Goal: Task Accomplishment & Management: Manage account settings

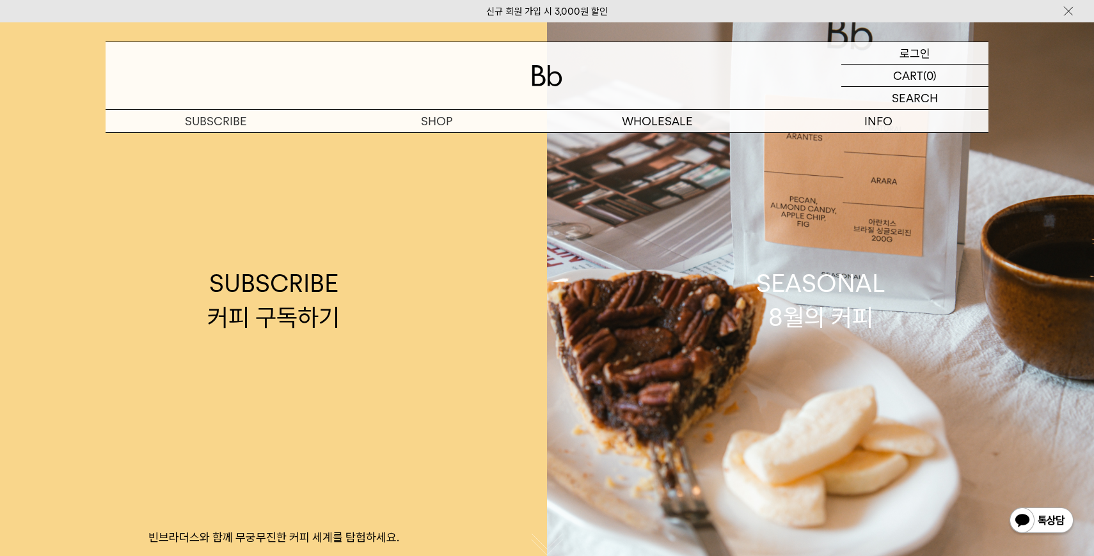
click at [922, 55] on p "로그인" at bounding box center [914, 53] width 31 height 22
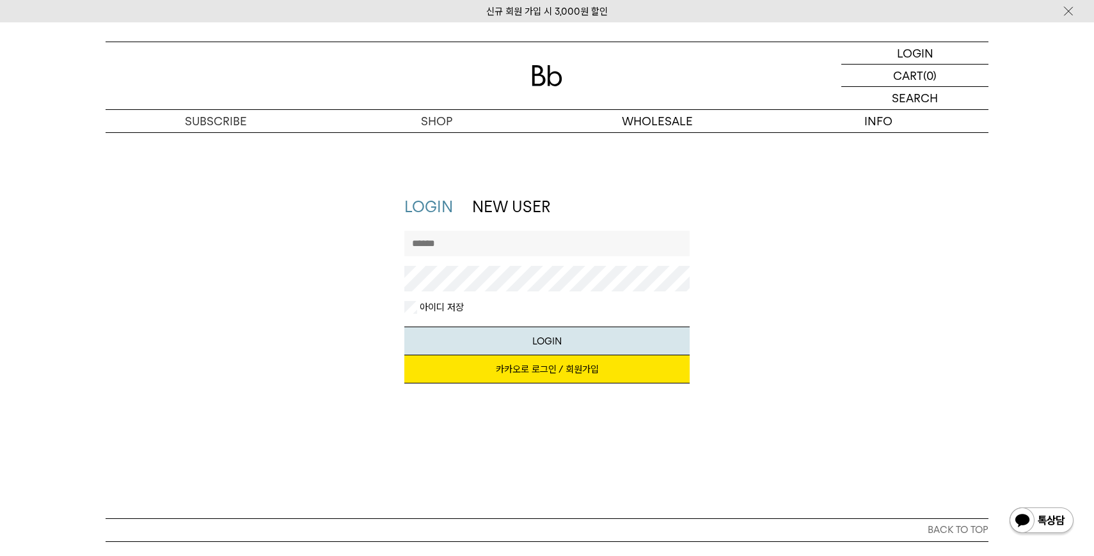
click at [514, 361] on link "카카오로 로그인 / 회원가입" at bounding box center [547, 370] width 286 height 28
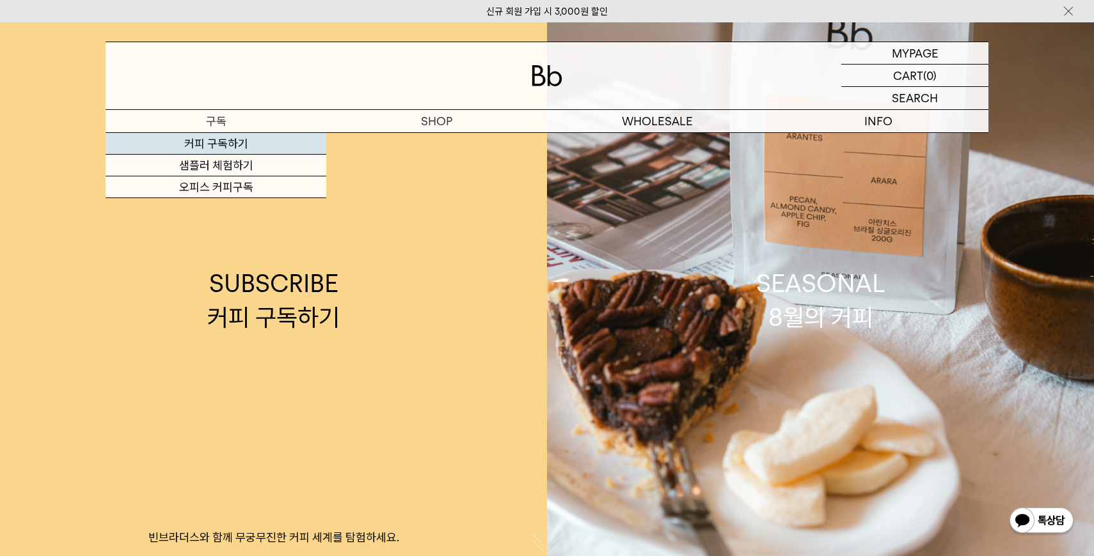
click at [219, 143] on link "커피 구독하기" at bounding box center [216, 144] width 221 height 22
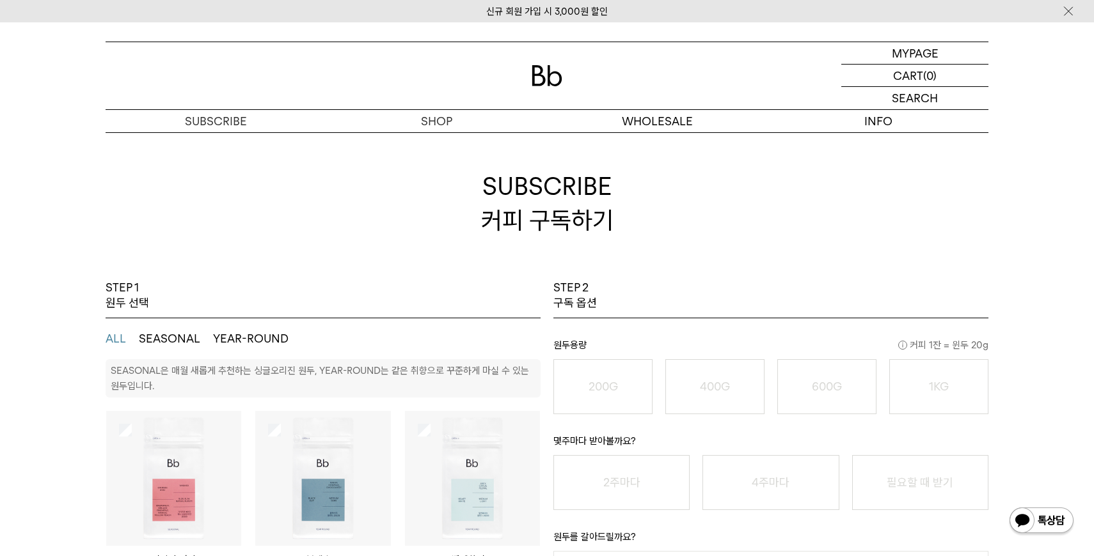
scroll to position [8, 0]
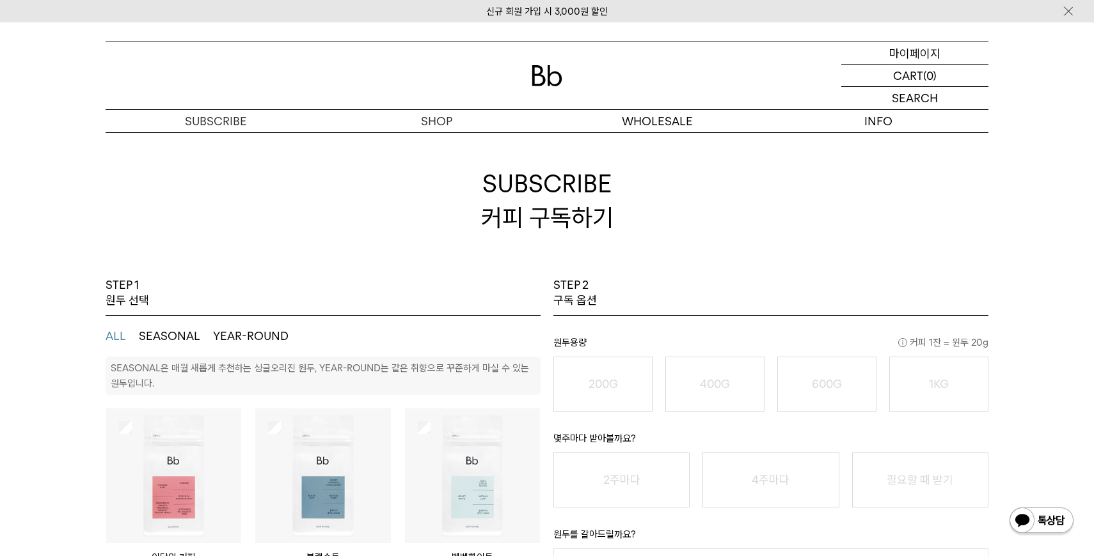
click at [920, 58] on p "마이페이지" at bounding box center [914, 53] width 51 height 22
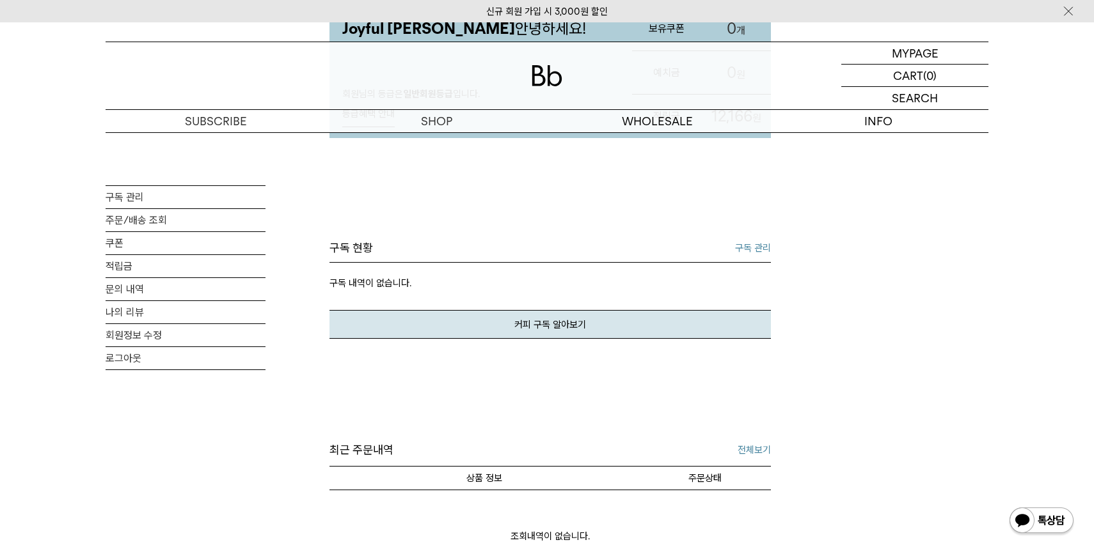
scroll to position [35, 0]
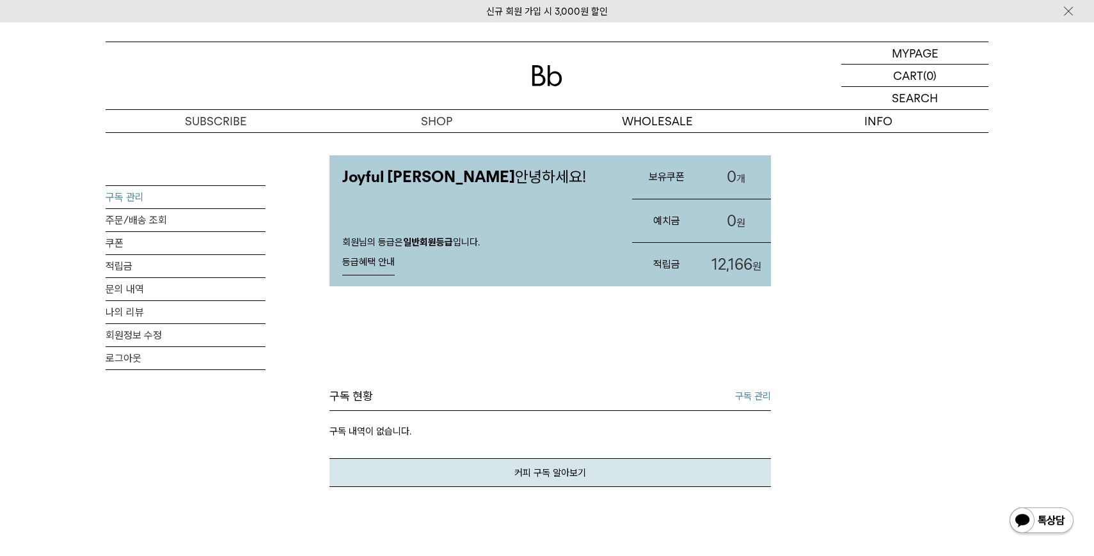
click at [133, 201] on link "구독 관리" at bounding box center [186, 197] width 160 height 22
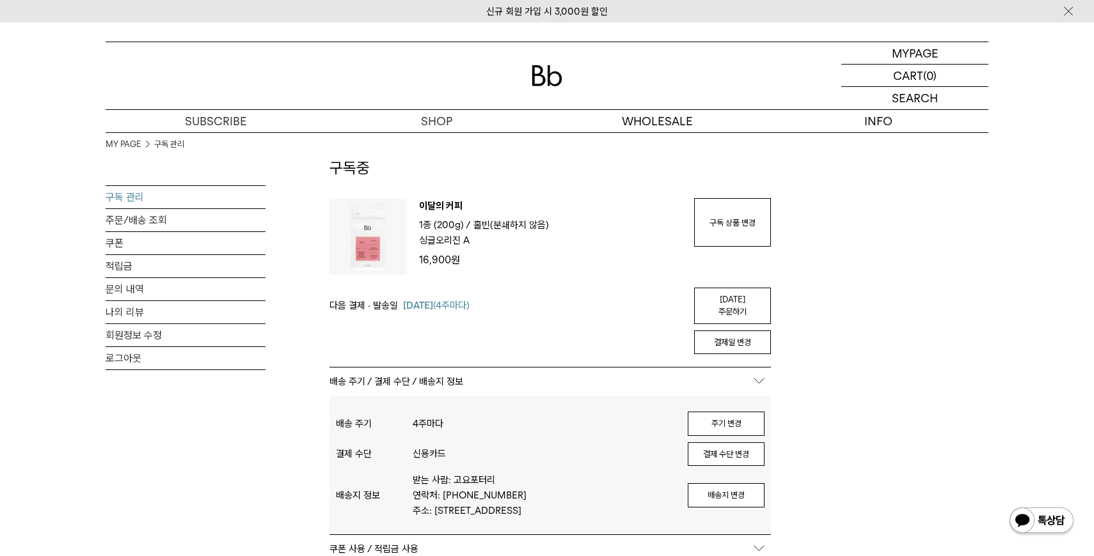
scroll to position [39, 0]
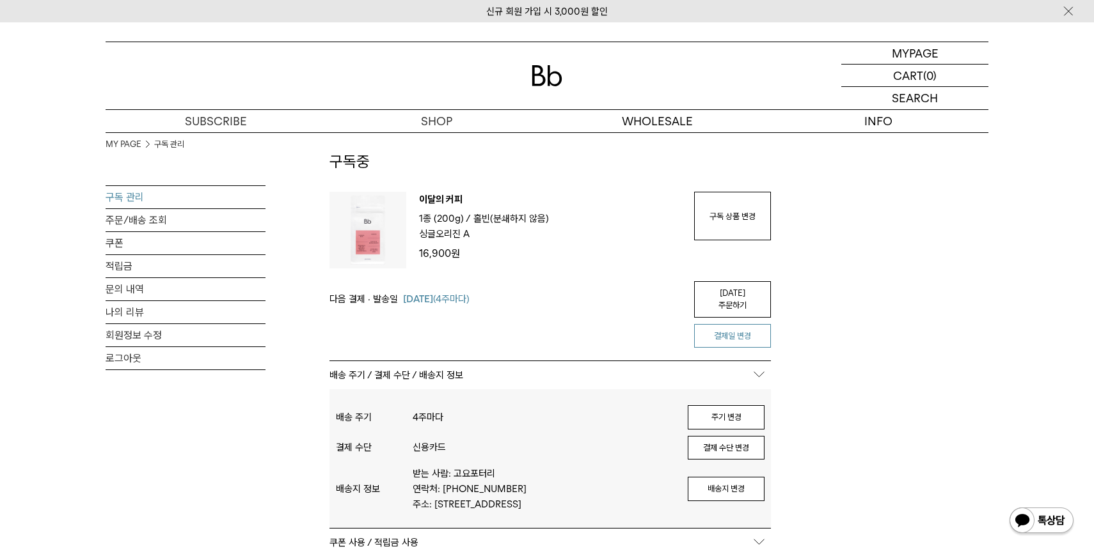
click at [725, 326] on button "결제일 변경" at bounding box center [732, 336] width 77 height 24
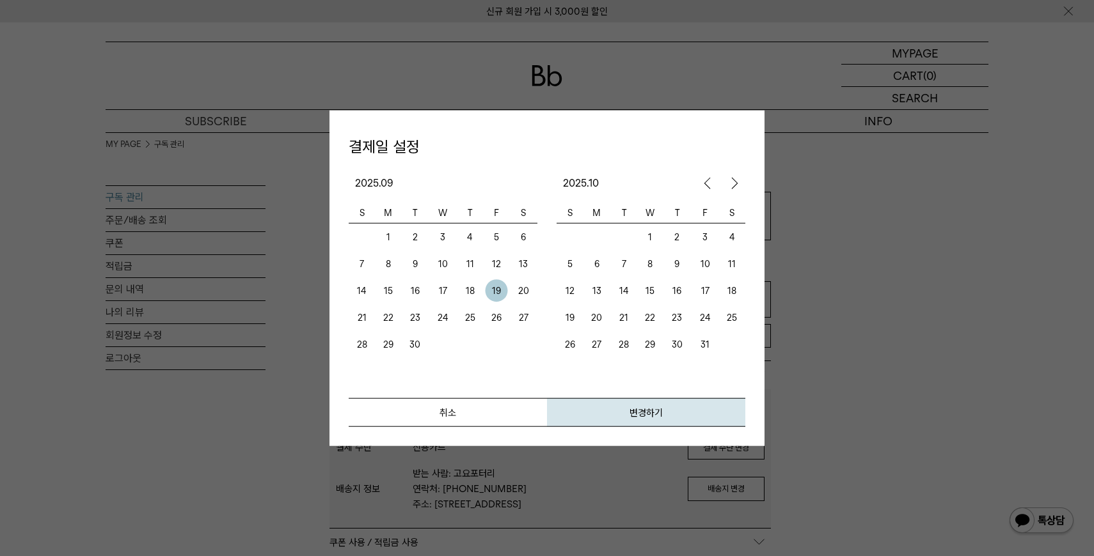
drag, startPoint x: 599, startPoint y: 320, endPoint x: 666, endPoint y: 322, distance: 67.2
click at [666, 322] on tr "19 20 21 22 23 24 25" at bounding box center [650, 317] width 189 height 27
click at [736, 322] on td "25" at bounding box center [732, 317] width 26 height 27
click at [647, 414] on button "변경하기" at bounding box center [646, 412] width 198 height 29
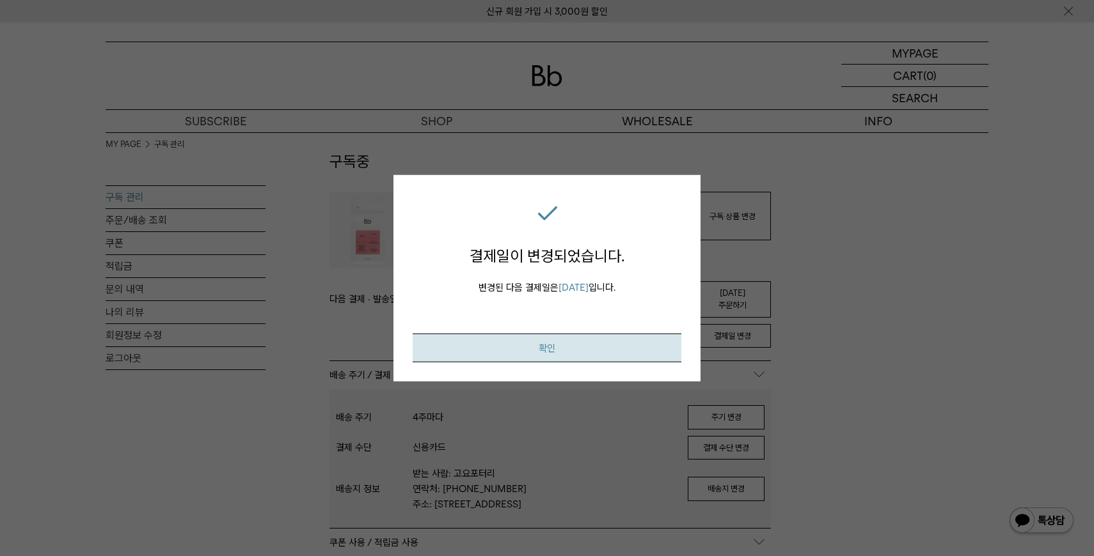
click at [544, 347] on button "확인" at bounding box center [547, 347] width 269 height 29
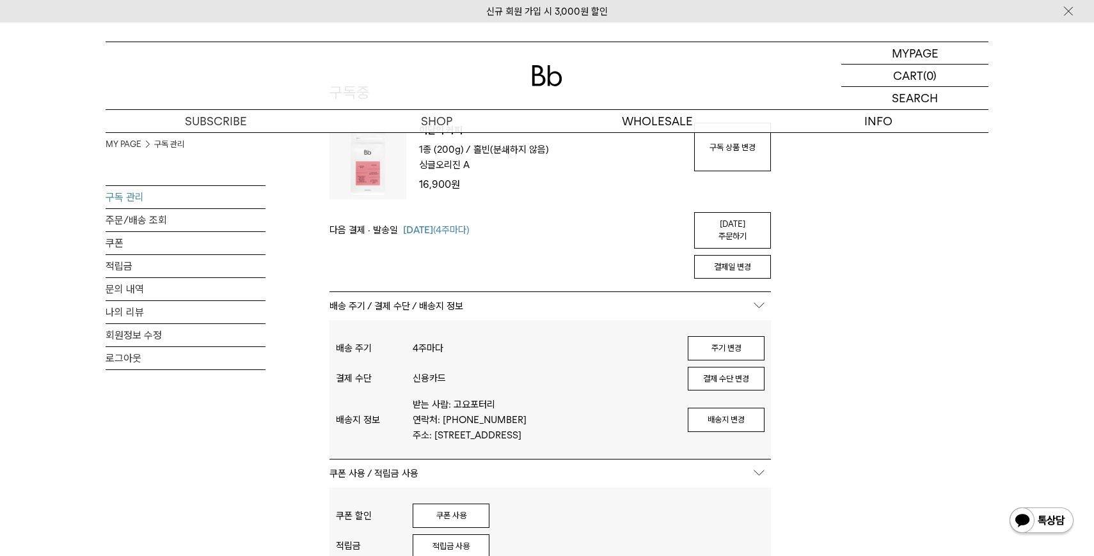
scroll to position [109, 0]
click at [757, 407] on button "배송지 변경" at bounding box center [726, 419] width 77 height 24
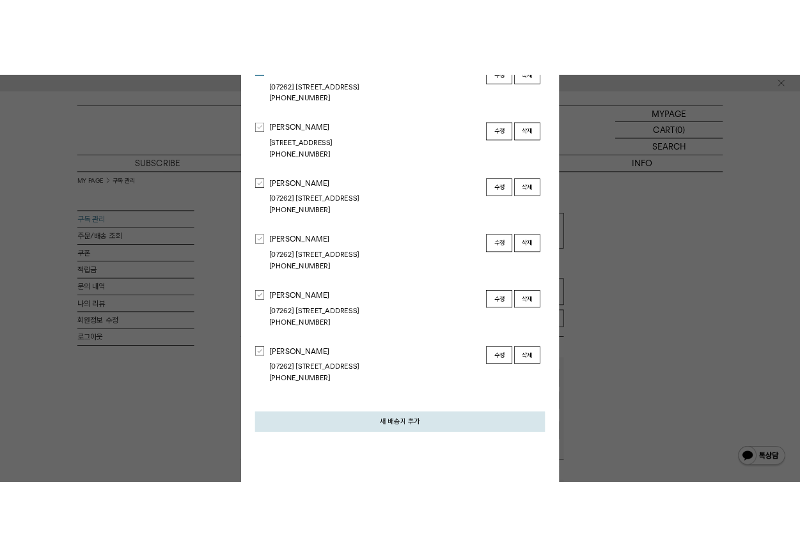
scroll to position [0, 0]
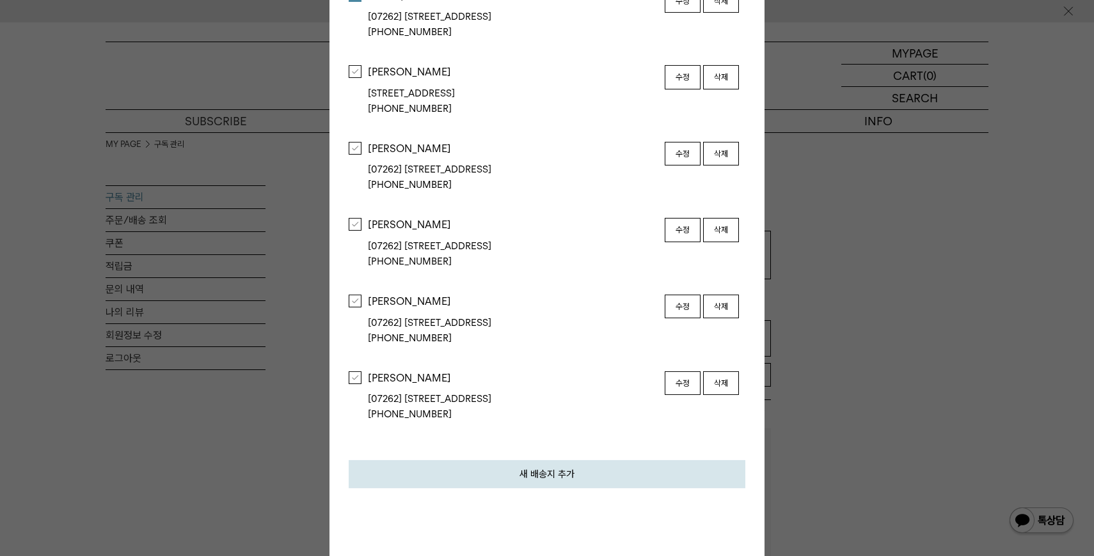
click at [526, 483] on button "새 배송지 추가" at bounding box center [547, 475] width 397 height 28
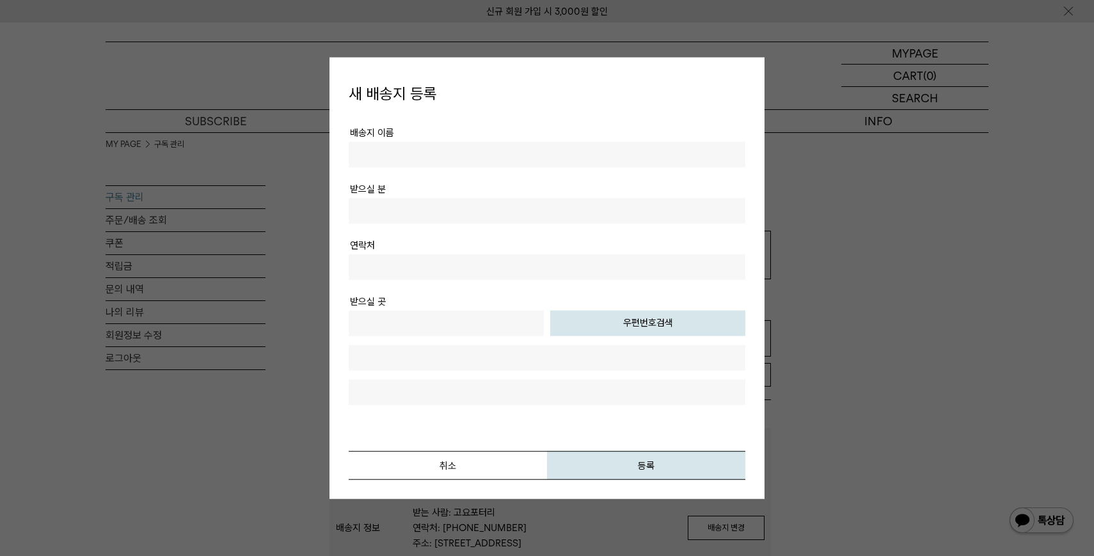
click at [456, 154] on input "text" at bounding box center [547, 154] width 397 height 26
type input "*"
type input "*****"
click at [425, 212] on input "text" at bounding box center [547, 211] width 397 height 26
type input "***"
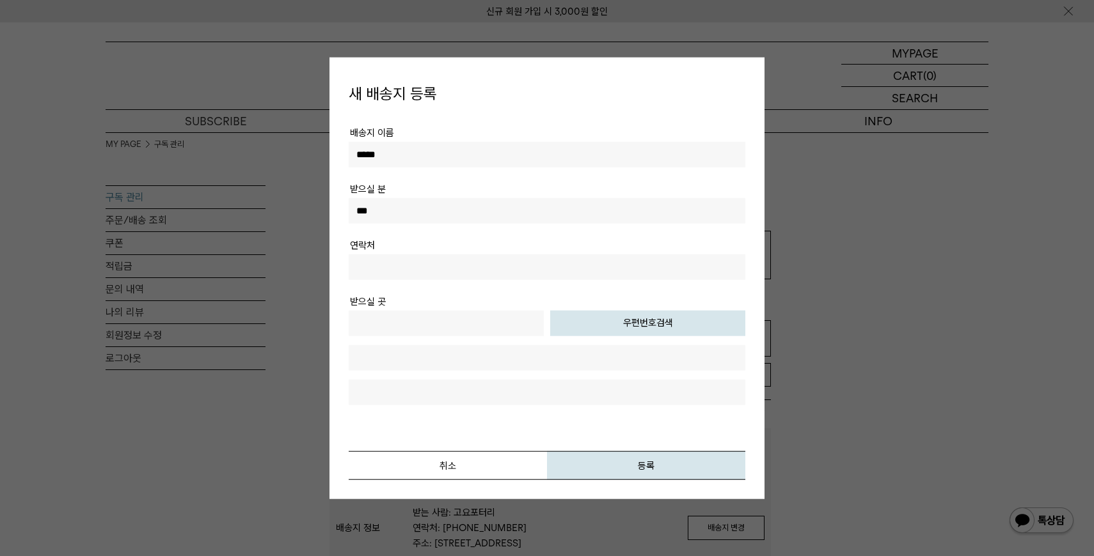
drag, startPoint x: 399, startPoint y: 204, endPoint x: 292, endPoint y: 201, distance: 106.8
click at [372, 269] on input "text" at bounding box center [547, 267] width 397 height 26
type input "**********"
click at [384, 326] on input "text" at bounding box center [446, 323] width 195 height 26
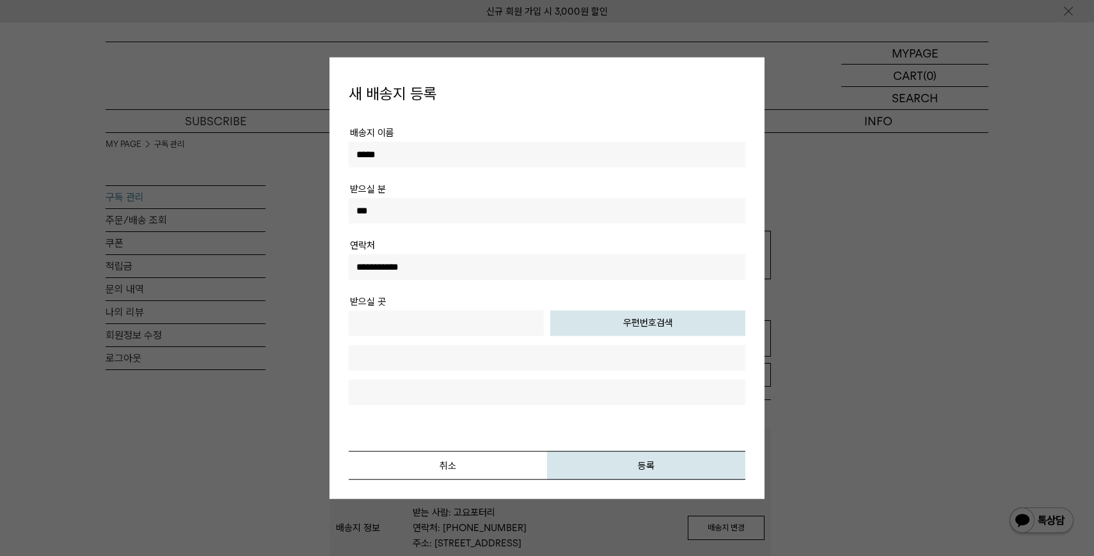
click at [658, 330] on button "우편번호검색" at bounding box center [647, 323] width 195 height 26
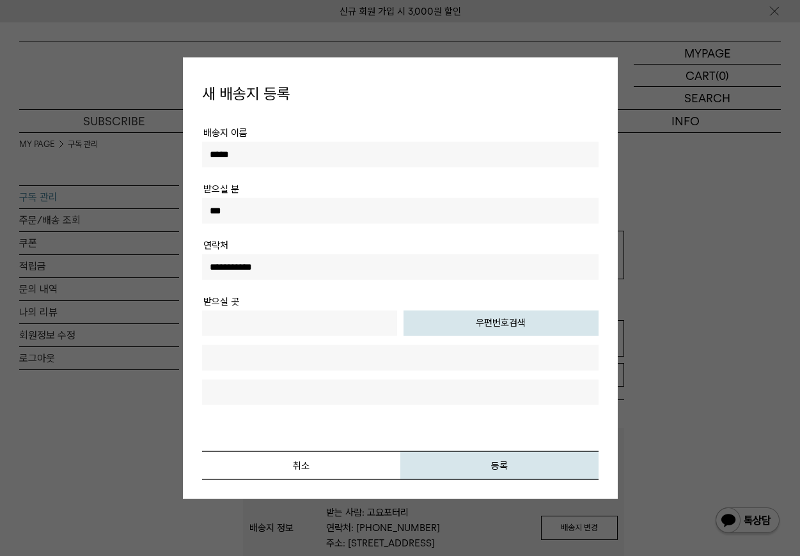
click at [485, 322] on button "우편번호검색" at bounding box center [501, 323] width 195 height 26
type input "*****"
type input "**********"
click at [282, 387] on input "text" at bounding box center [400, 392] width 397 height 26
type input "**********"
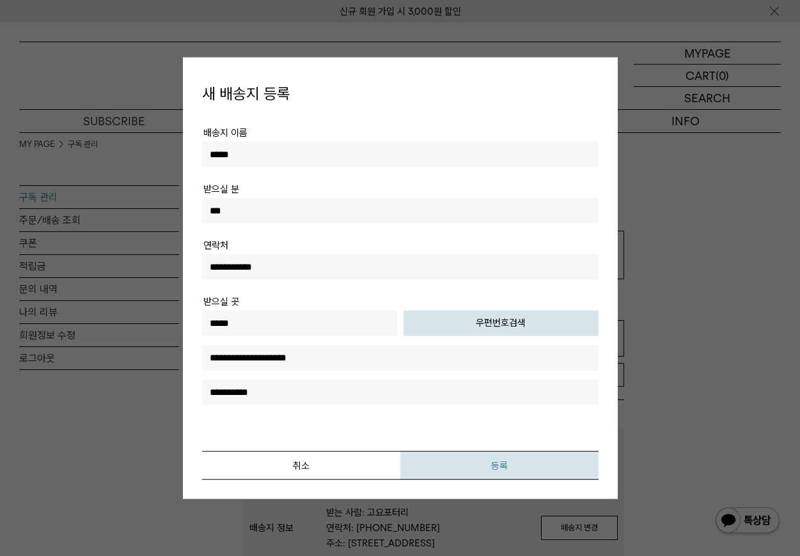
click at [478, 465] on button "등록" at bounding box center [499, 465] width 198 height 29
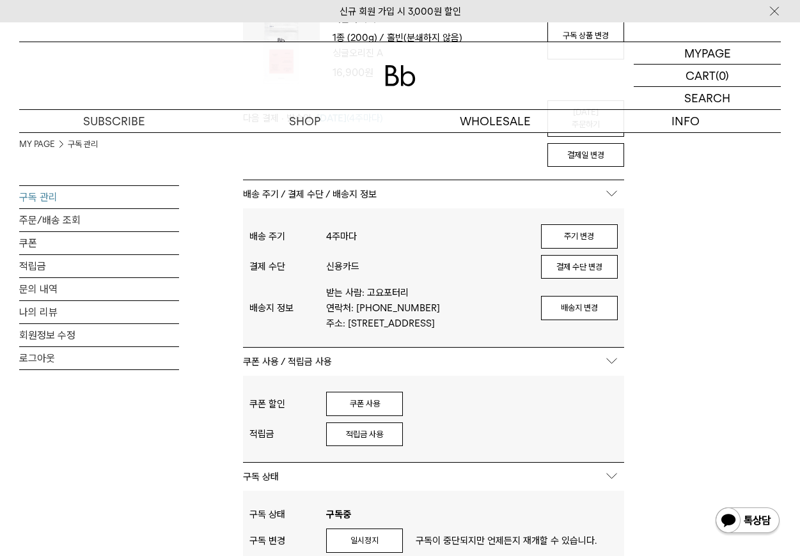
scroll to position [225, 0]
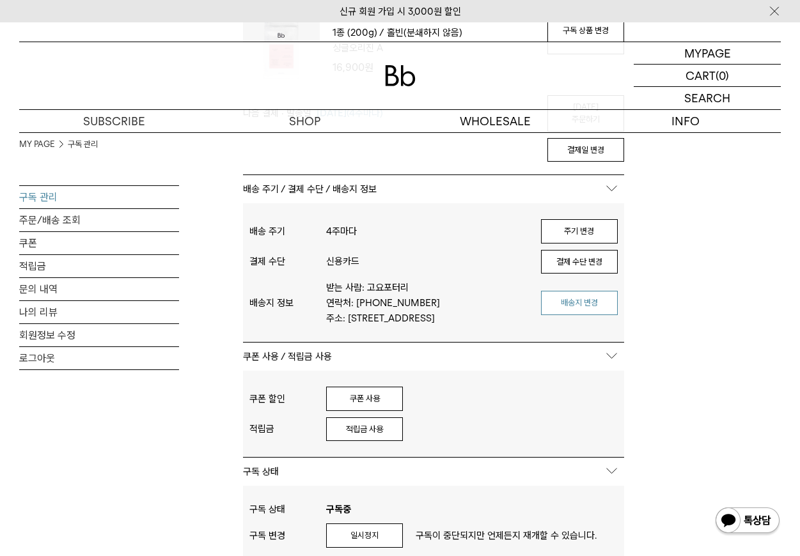
click at [583, 304] on button "배송지 변경" at bounding box center [579, 303] width 77 height 24
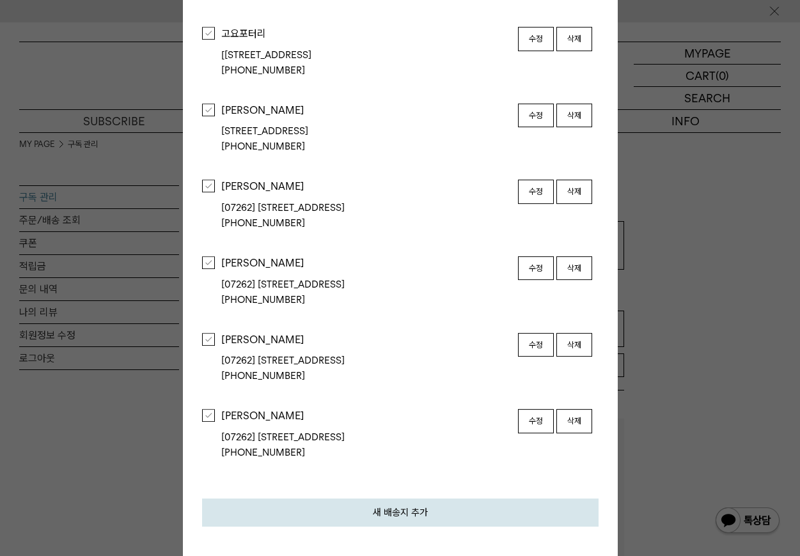
scroll to position [0, 0]
click at [207, 27] on div at bounding box center [208, 33] width 13 height 13
click at [406, 522] on button "새 배송지 추가" at bounding box center [400, 513] width 397 height 28
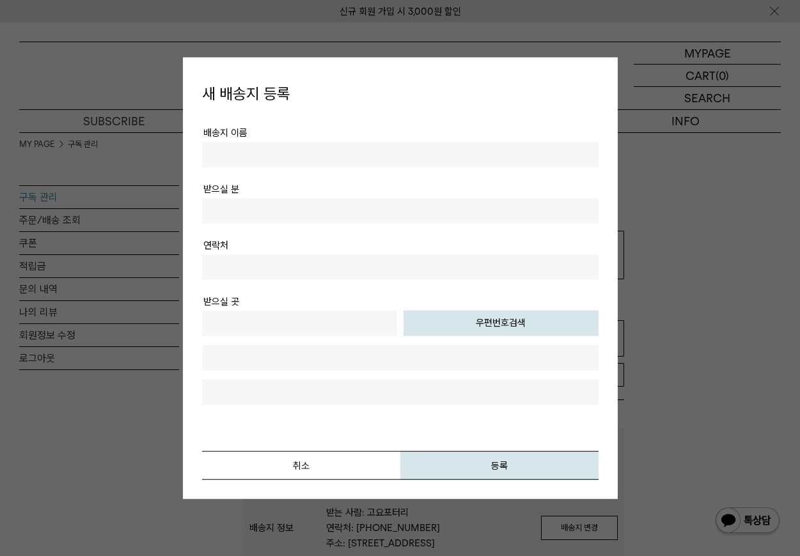
click at [263, 154] on input "text" at bounding box center [400, 154] width 397 height 26
type input "*****"
click at [233, 213] on input "text" at bounding box center [400, 211] width 397 height 26
type input "***"
click at [235, 269] on input "text" at bounding box center [400, 267] width 397 height 26
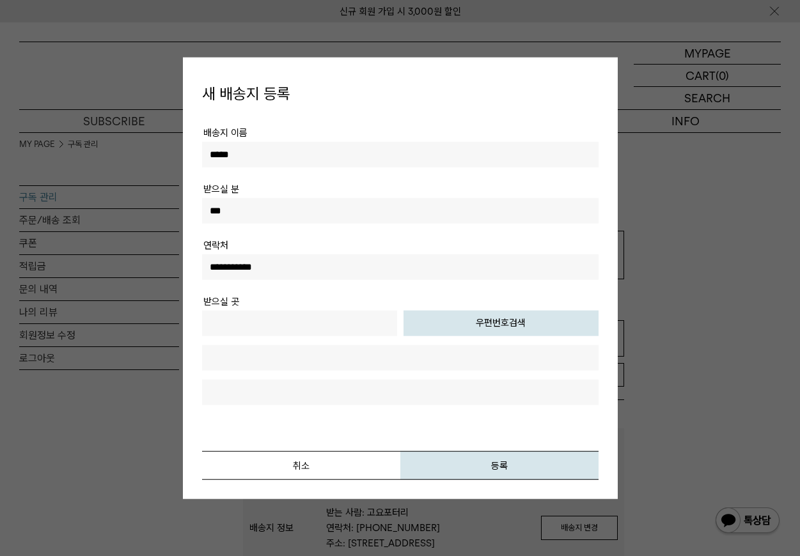
type input "**********"
click at [447, 332] on button "우편번호검색" at bounding box center [501, 323] width 195 height 26
type input "*****"
type input "**********"
click at [290, 390] on input "text" at bounding box center [400, 392] width 397 height 26
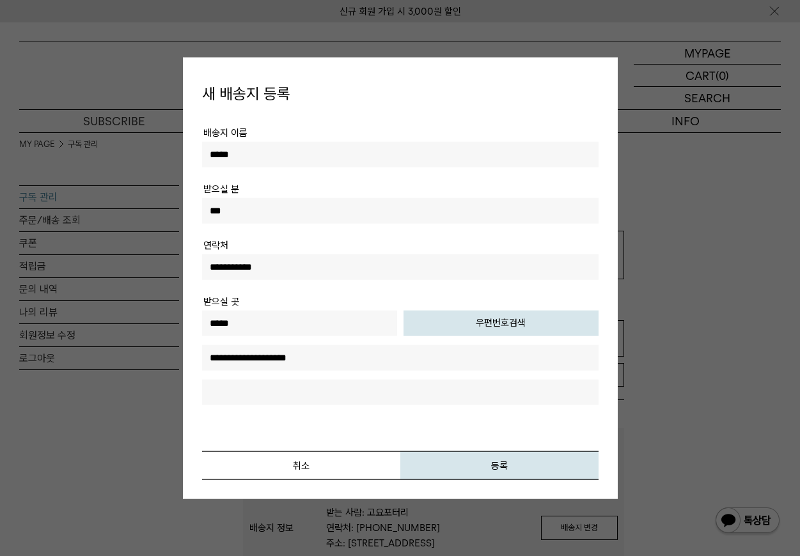
type input "**********"
click at [511, 462] on button "등록" at bounding box center [499, 465] width 198 height 29
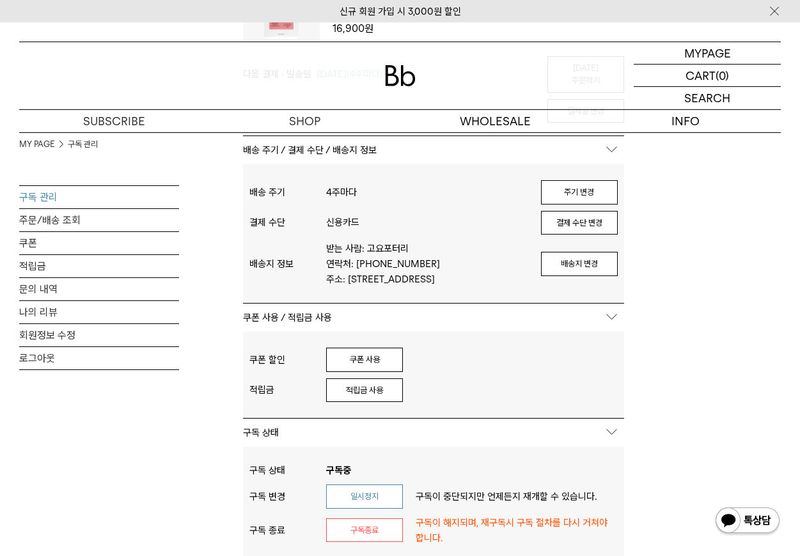
scroll to position [265, 0]
click at [363, 499] on button "일시정지" at bounding box center [364, 496] width 77 height 24
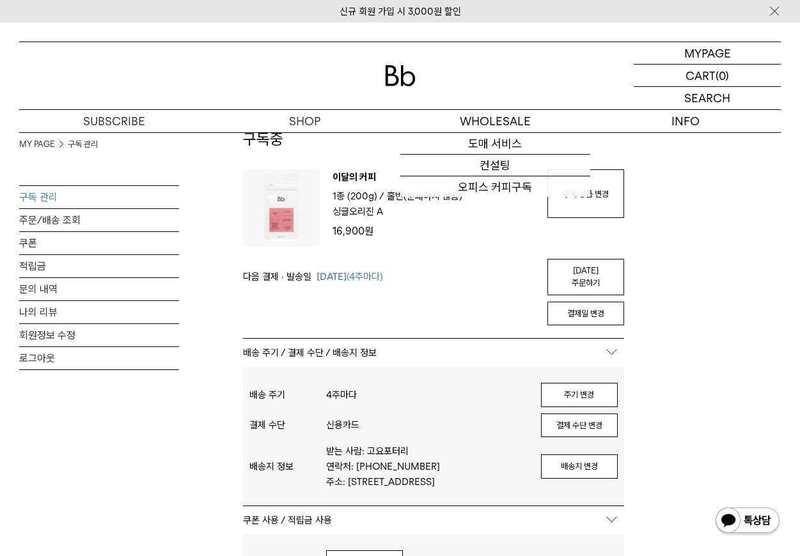
scroll to position [0, 0]
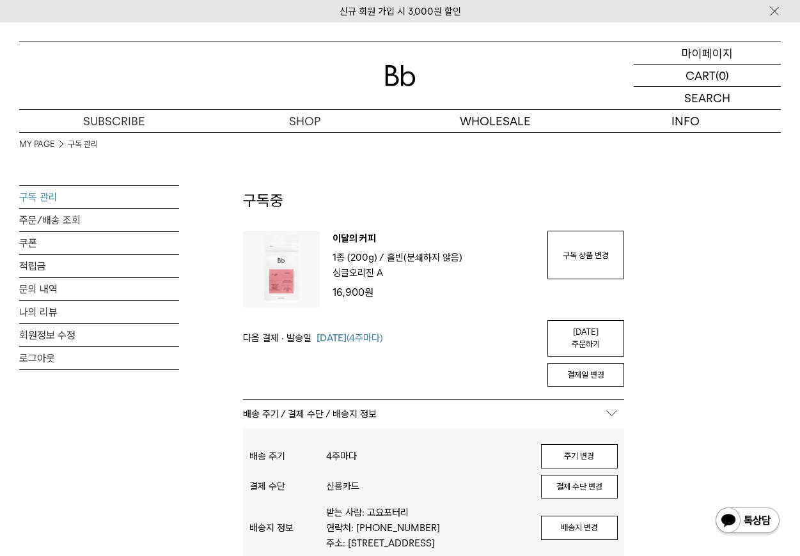
click at [709, 54] on p "마이페이지" at bounding box center [707, 53] width 51 height 22
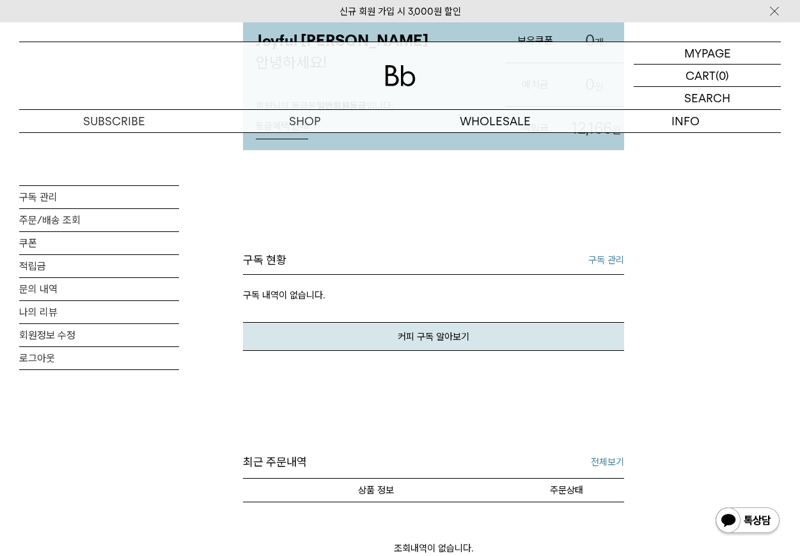
scroll to position [230, 0]
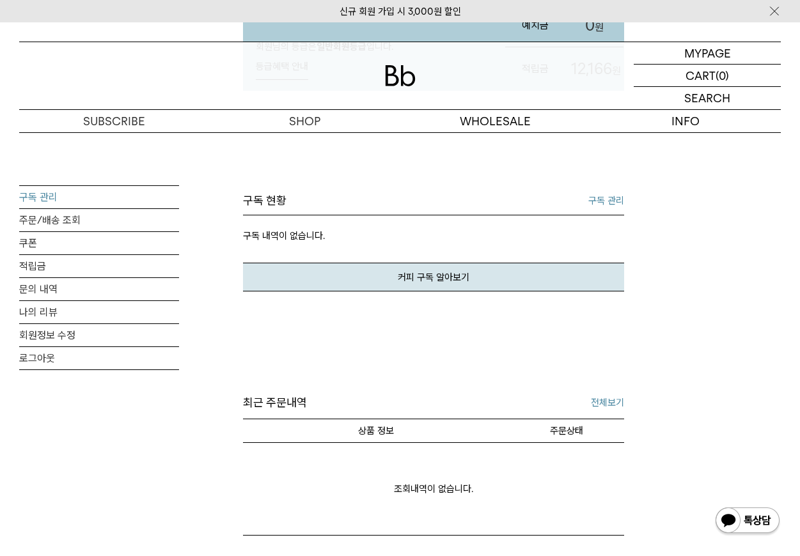
click at [53, 197] on link "구독 관리" at bounding box center [99, 197] width 160 height 22
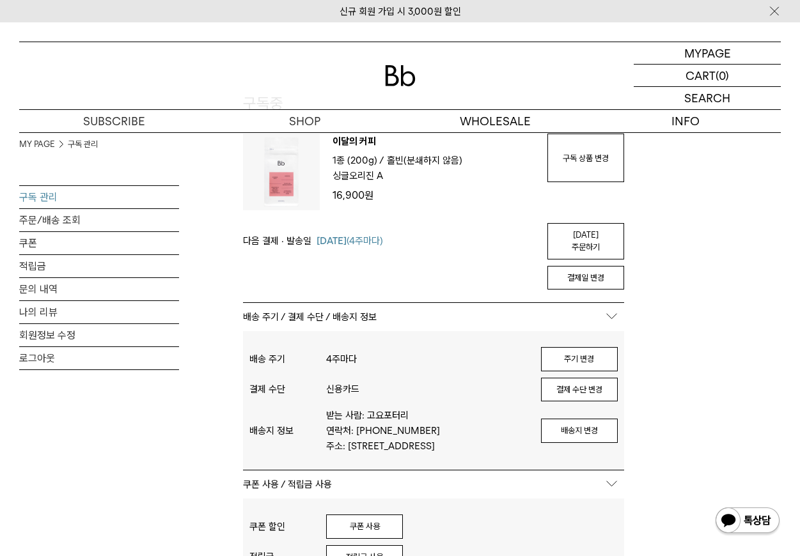
scroll to position [100, 0]
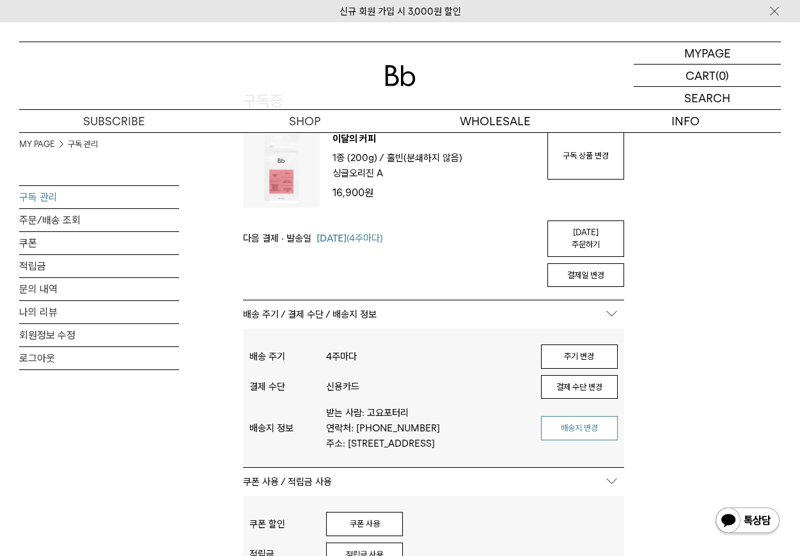
click at [559, 418] on button "배송지 변경" at bounding box center [579, 428] width 77 height 24
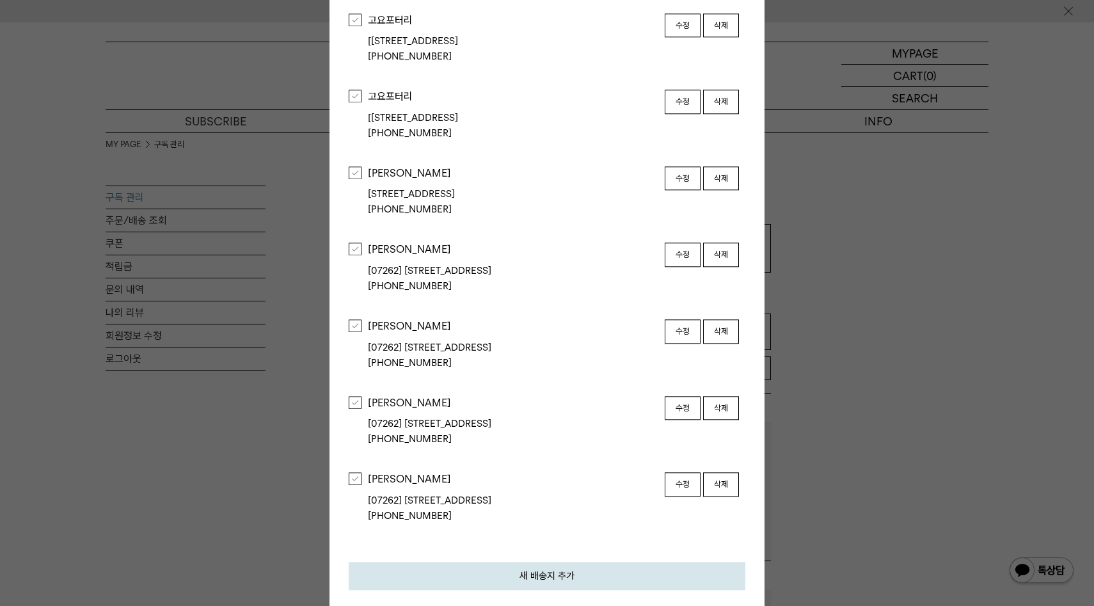
scroll to position [0, 0]
click at [353, 15] on div at bounding box center [355, 19] width 13 height 13
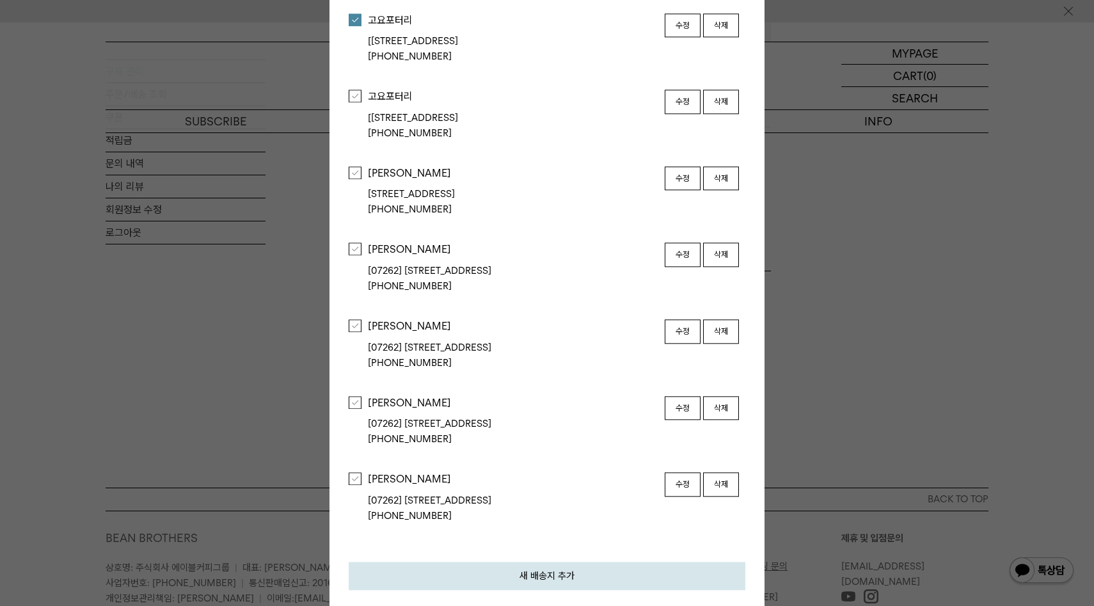
click at [800, 343] on div at bounding box center [547, 303] width 1094 height 606
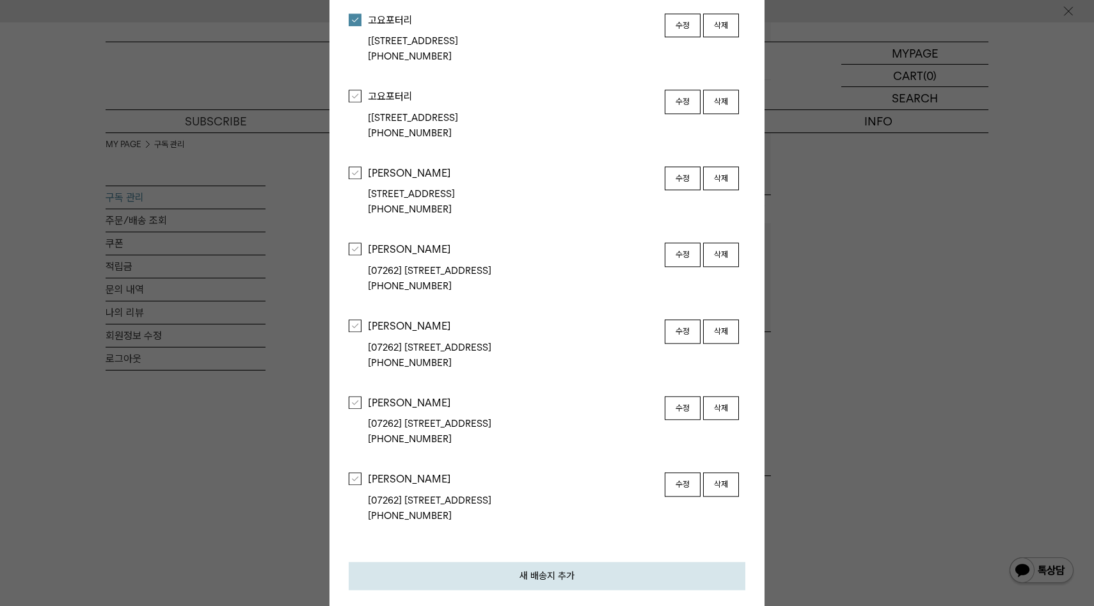
scroll to position [0, 0]
click at [404, 36] on div "[10881] 경기도 파주시 회동길 152(문발동) 별관 3층 305호" at bounding box center [515, 41] width 294 height 15
click at [690, 20] on button "수정" at bounding box center [683, 25] width 36 height 24
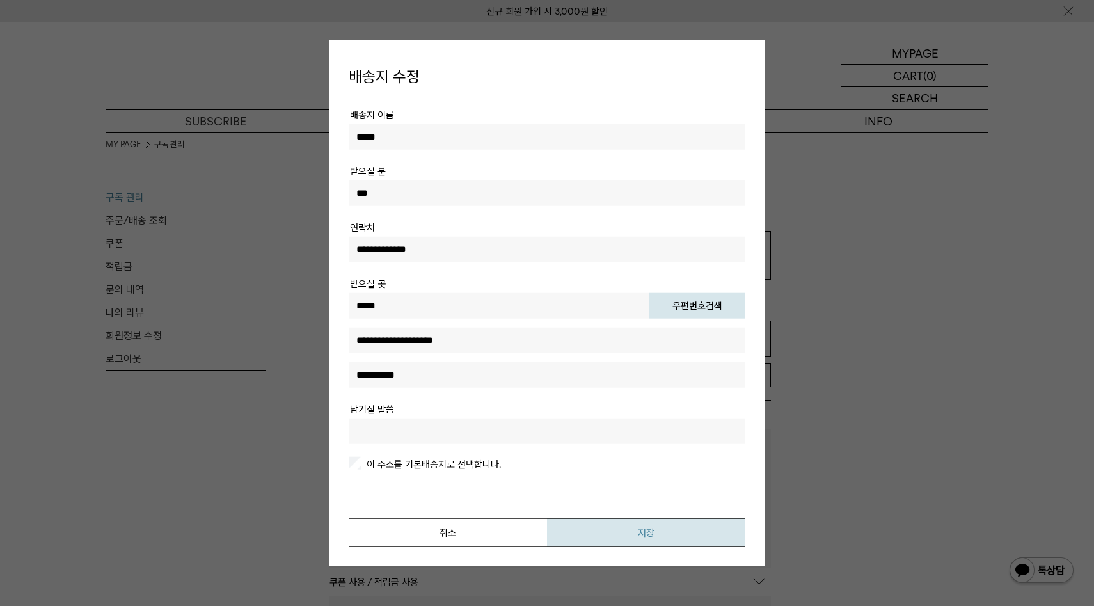
click at [595, 534] on button "저장" at bounding box center [646, 532] width 198 height 29
click at [655, 540] on button "저장" at bounding box center [646, 532] width 198 height 29
click at [637, 533] on button "저장" at bounding box center [646, 532] width 198 height 29
click at [647, 531] on button "저장" at bounding box center [646, 532] width 198 height 29
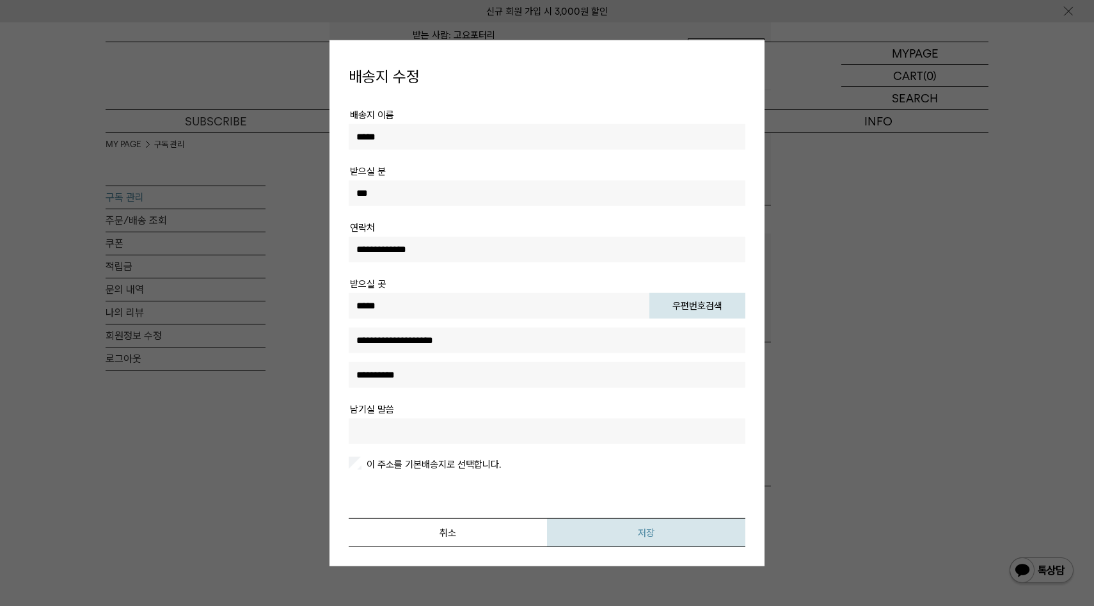
click at [647, 531] on button "저장" at bounding box center [646, 532] width 198 height 29
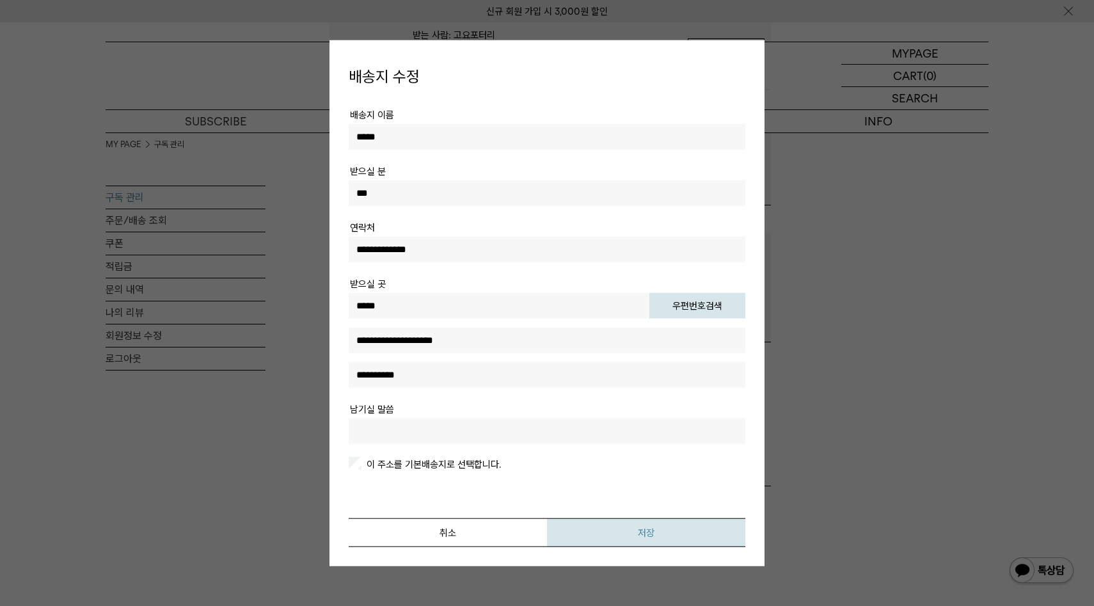
click at [647, 531] on button "저장" at bounding box center [646, 532] width 198 height 29
click at [416, 412] on tr "남기실 말씀" at bounding box center [547, 428] width 397 height 56
click at [407, 430] on input "text" at bounding box center [547, 431] width 397 height 26
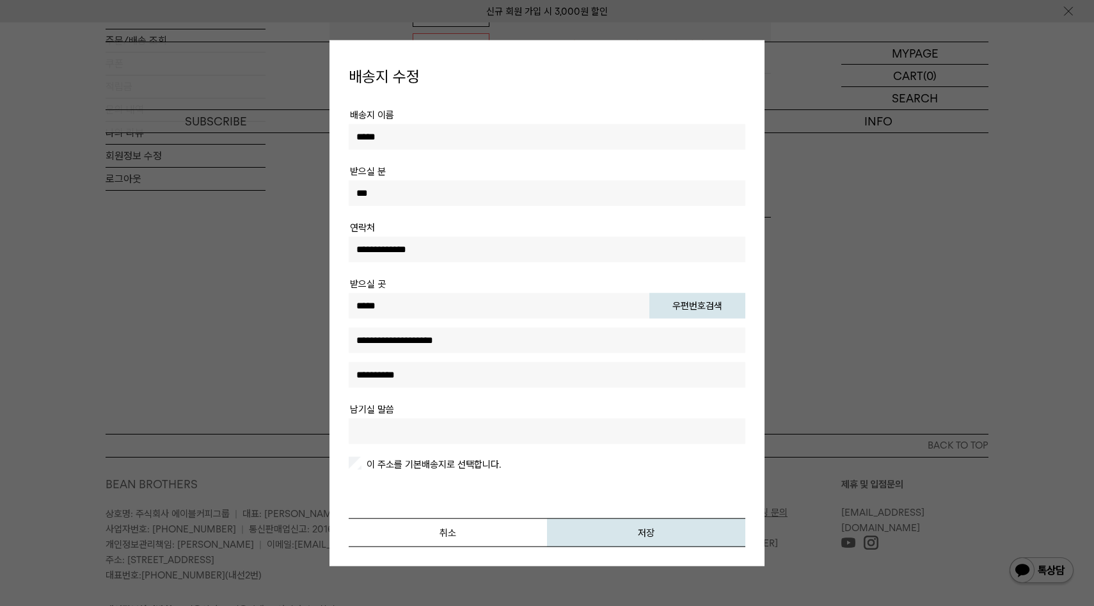
scroll to position [789, 0]
click at [402, 431] on input "text" at bounding box center [547, 431] width 397 height 26
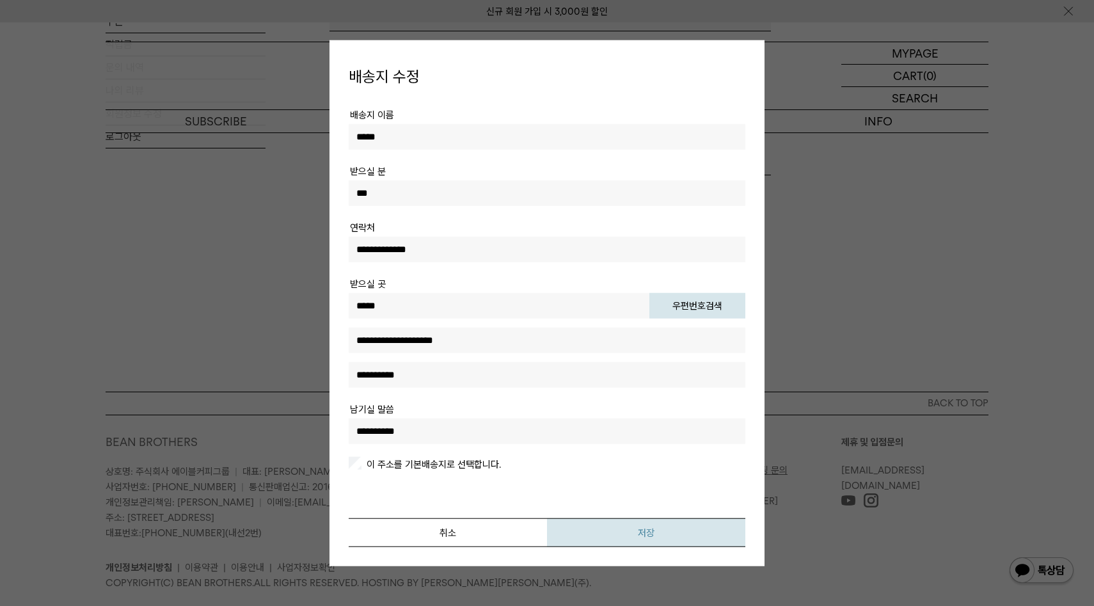
type input "**********"
click at [649, 528] on button "저장" at bounding box center [646, 532] width 198 height 29
click at [647, 532] on button "저장" at bounding box center [646, 532] width 198 height 29
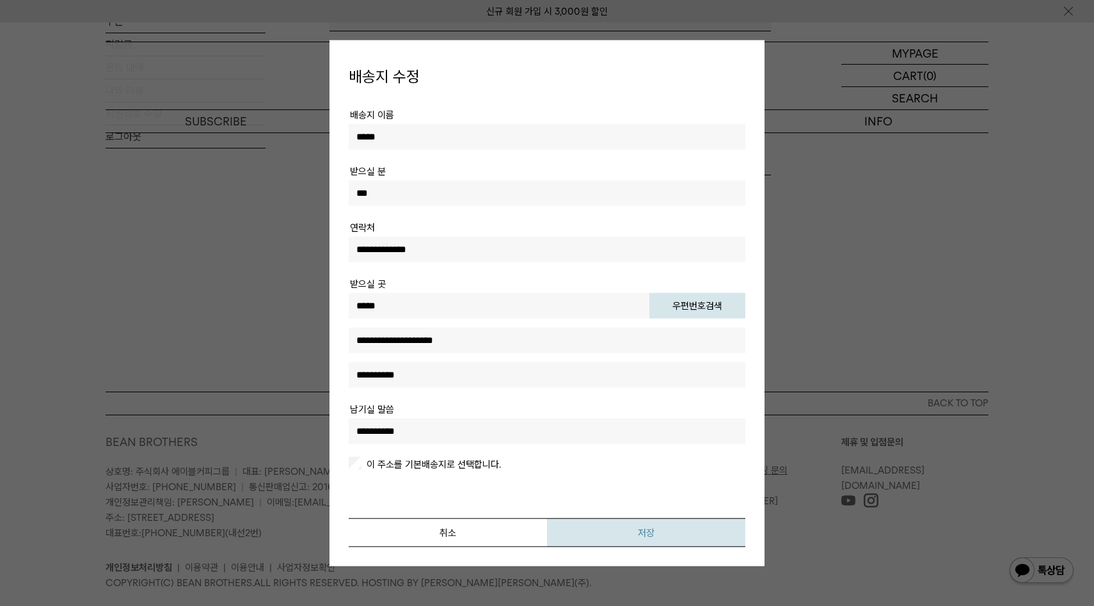
click at [647, 532] on button "저장" at bounding box center [646, 532] width 198 height 29
drag, startPoint x: 434, startPoint y: 430, endPoint x: 237, endPoint y: 430, distance: 197.0
click at [800, 348] on div at bounding box center [547, 303] width 1094 height 606
click at [651, 533] on button "저장" at bounding box center [646, 532] width 198 height 29
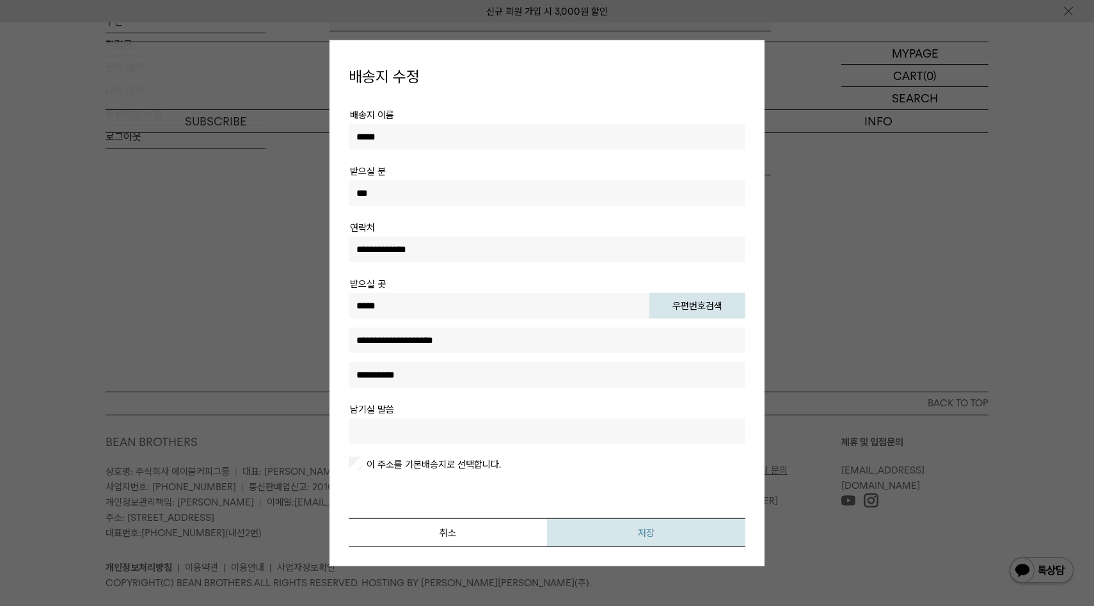
click at [651, 533] on button "저장" at bounding box center [646, 532] width 198 height 29
click at [464, 527] on button "취소" at bounding box center [448, 532] width 198 height 29
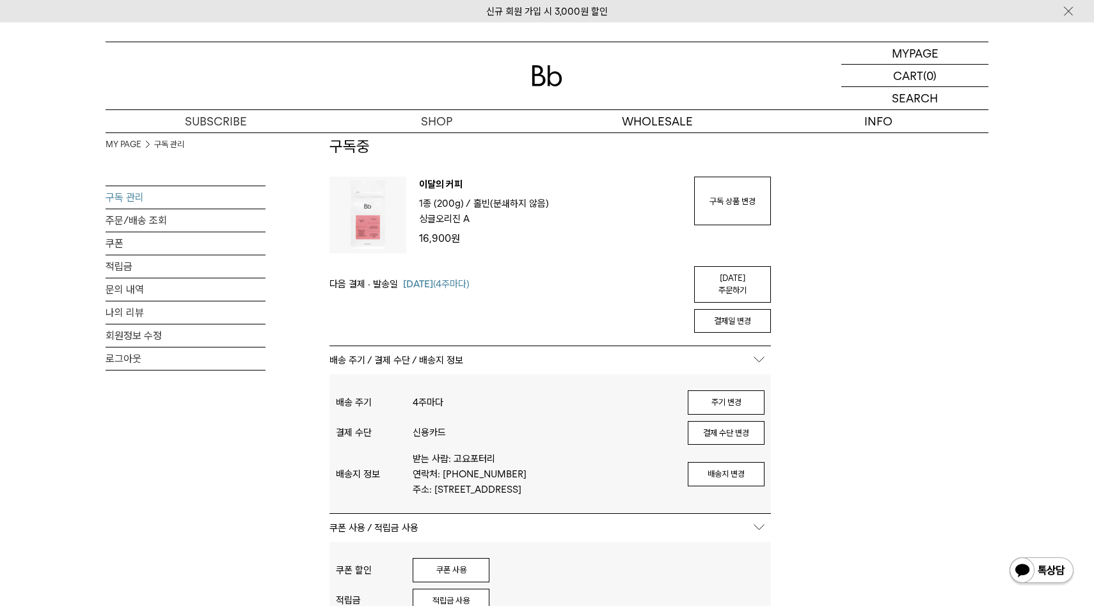
scroll to position [57, 0]
click at [728, 461] on button "배송지 변경" at bounding box center [726, 471] width 77 height 24
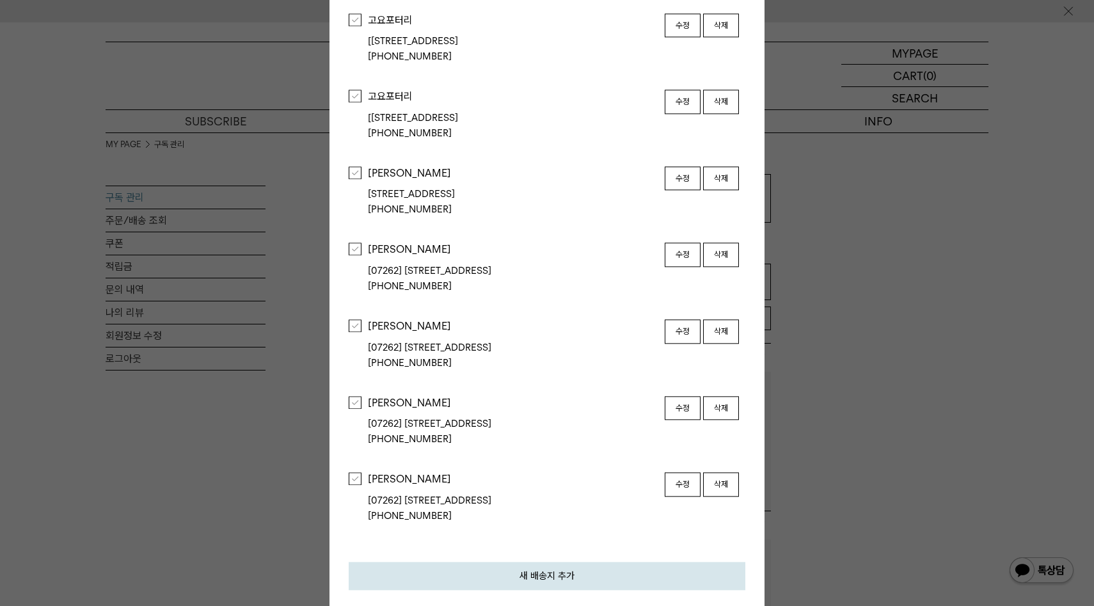
click at [716, 487] on button "삭제" at bounding box center [721, 485] width 36 height 24
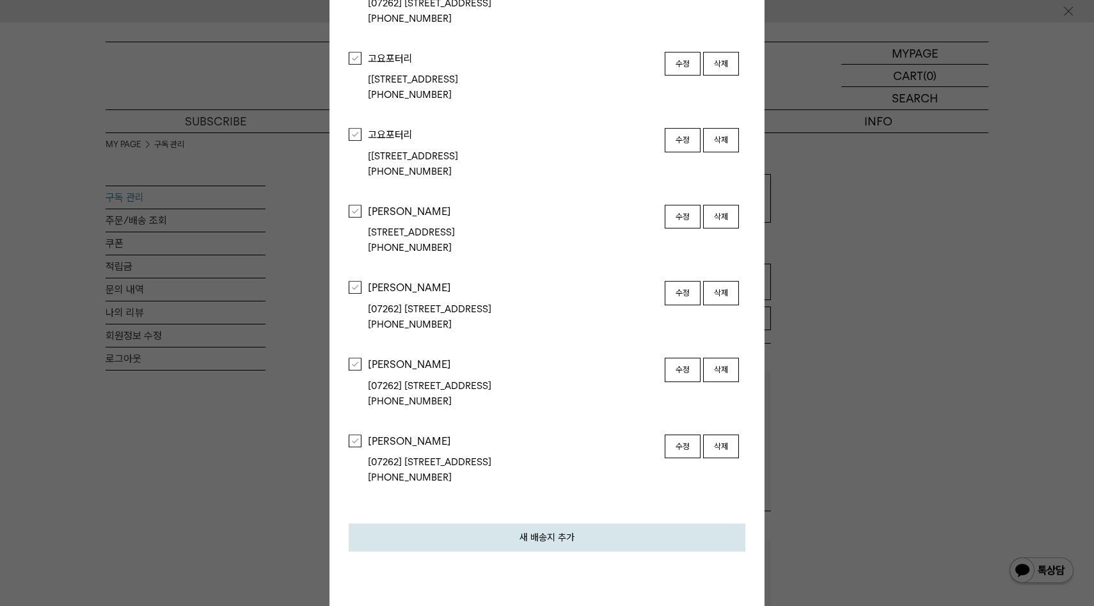
click at [728, 452] on button "삭제" at bounding box center [721, 446] width 36 height 24
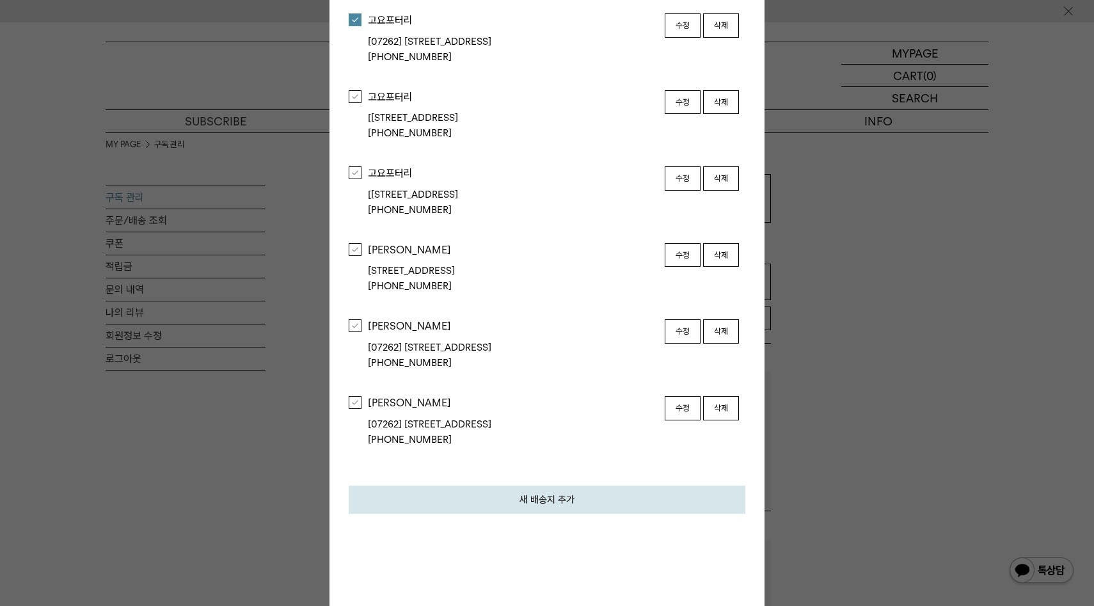
click at [726, 412] on button "삭제" at bounding box center [721, 408] width 36 height 24
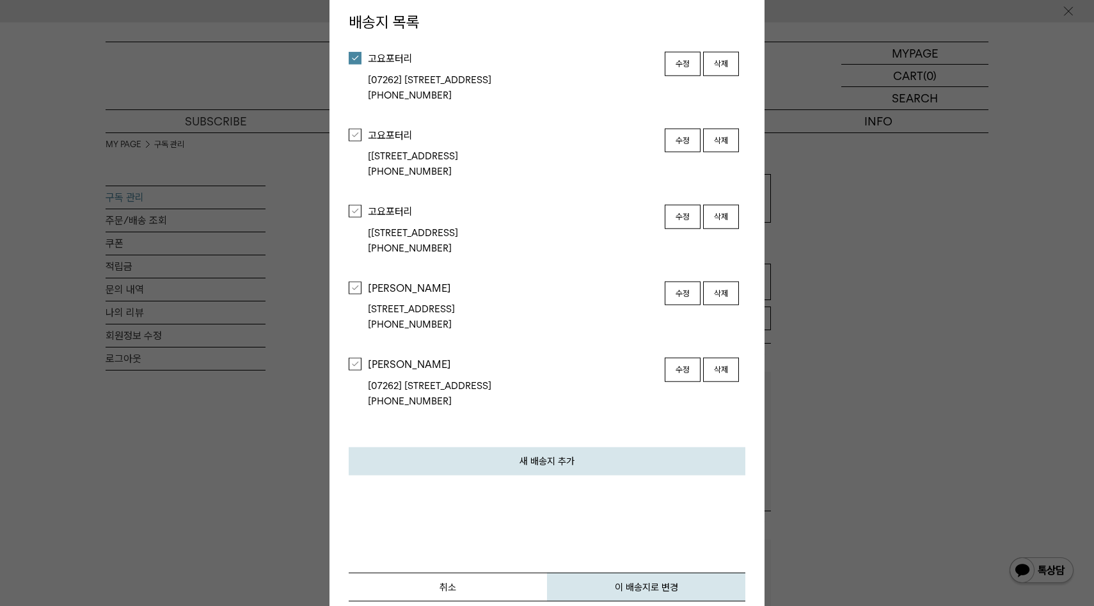
click at [724, 373] on button "삭제" at bounding box center [721, 370] width 36 height 24
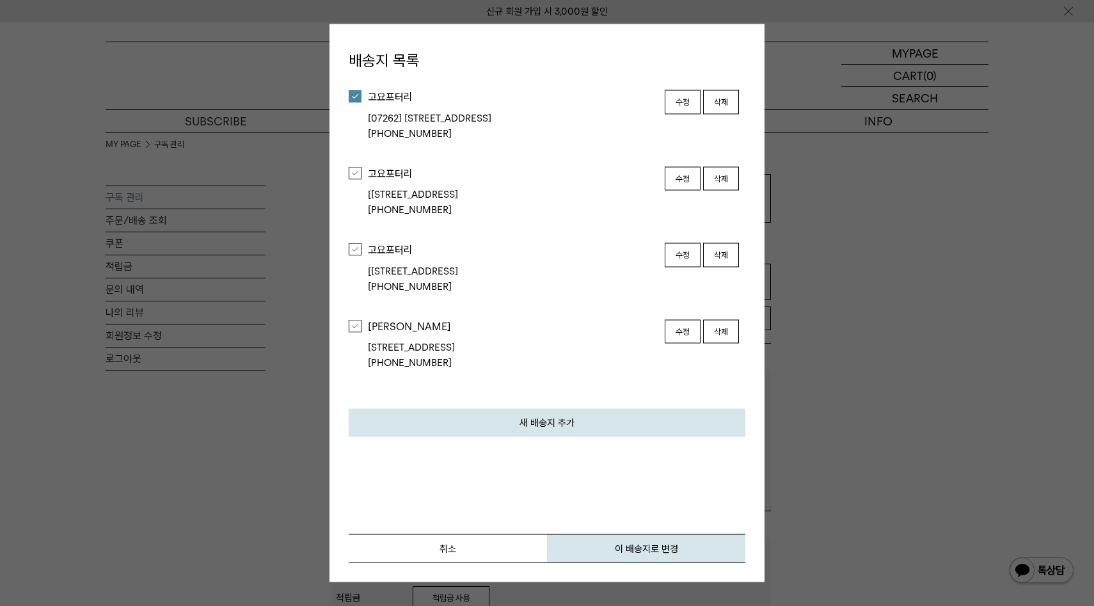
click at [720, 336] on div "최선미 [08274] 서울특별시 구로구 경인로 302(개봉동, 센트레빌 레우스 1단지) 107동 1503호 010-5174-5987 수정 삭제" at bounding box center [553, 344] width 371 height 51
click at [723, 326] on button "삭제" at bounding box center [721, 331] width 36 height 24
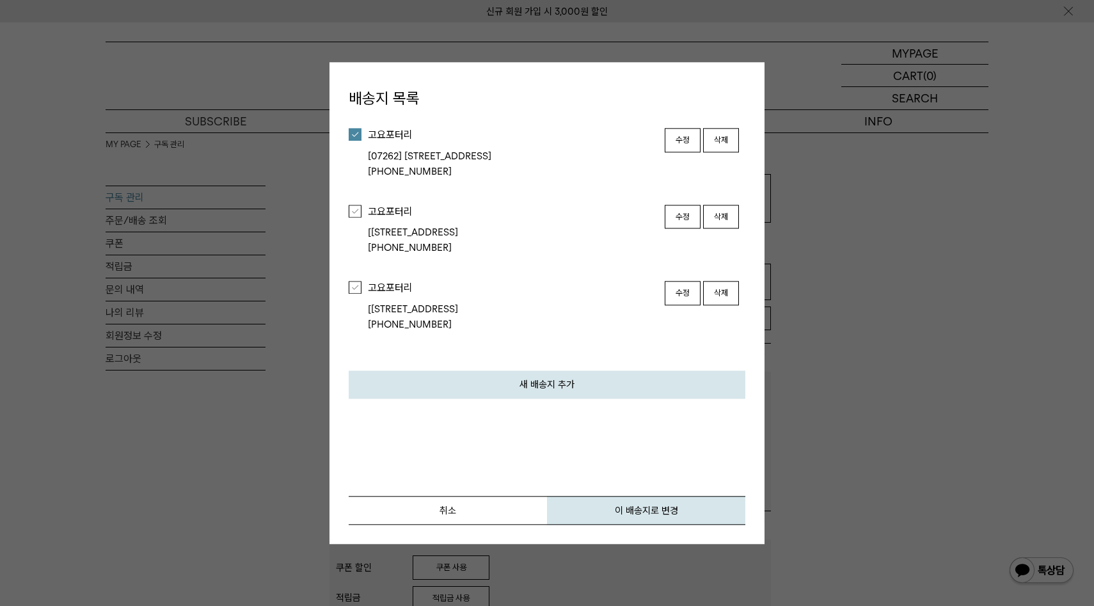
click at [724, 138] on button "삭제" at bounding box center [721, 140] width 36 height 24
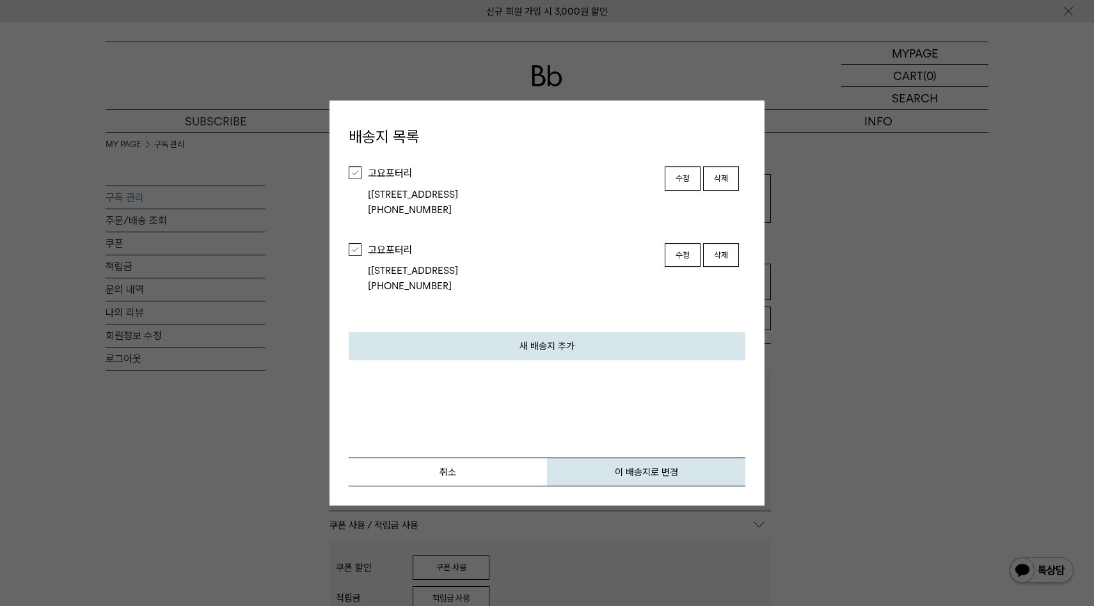
click at [723, 180] on button "삭제" at bounding box center [721, 178] width 36 height 24
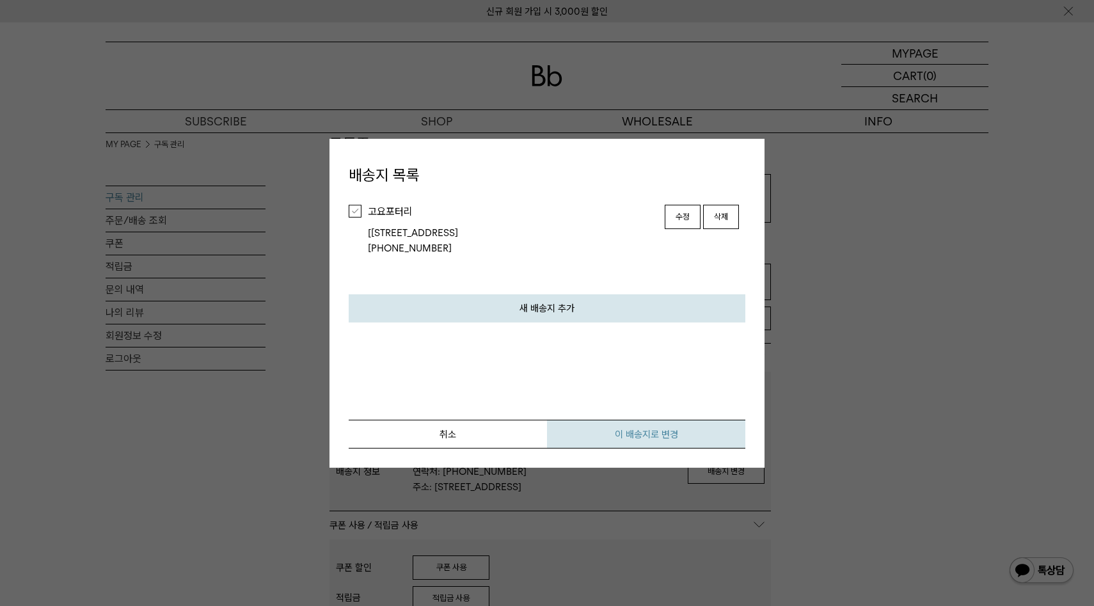
click at [634, 429] on button "이 배송지로 변경" at bounding box center [646, 434] width 198 height 29
click at [359, 219] on div at bounding box center [355, 230] width 13 height 51
click at [353, 208] on div at bounding box center [355, 211] width 13 height 13
click at [651, 429] on button "이 배송지로 변경" at bounding box center [646, 434] width 198 height 29
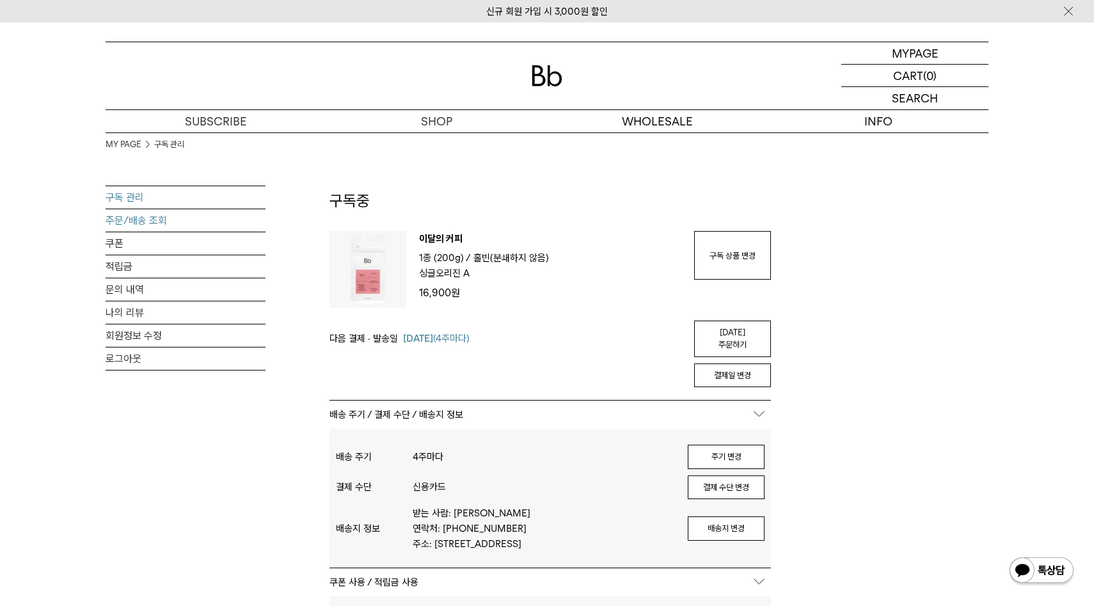
click at [132, 222] on link "주문/배송 조회" at bounding box center [186, 220] width 160 height 22
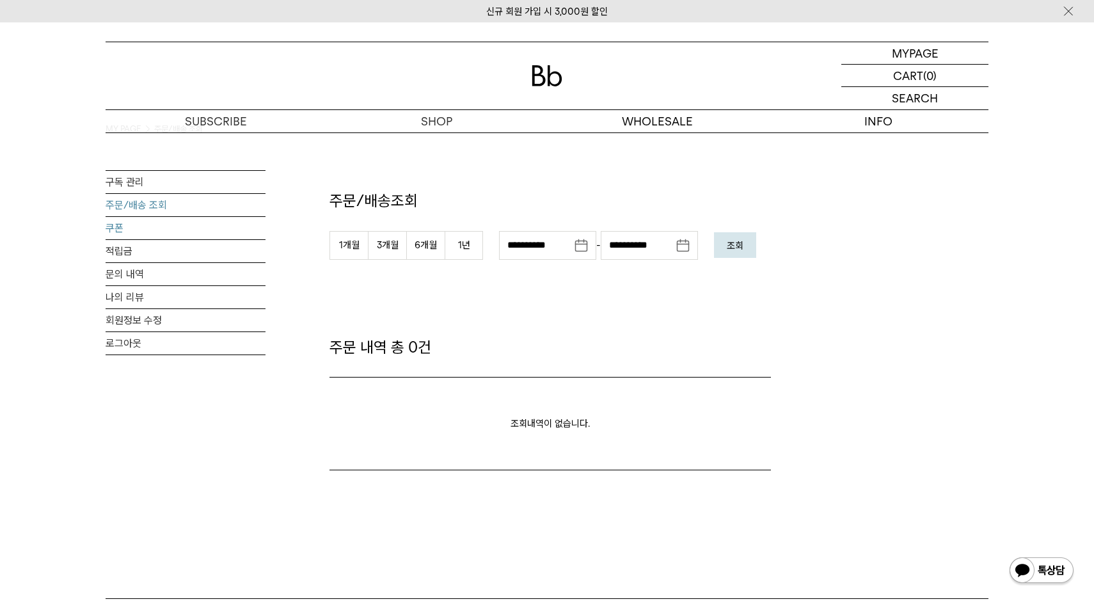
click at [117, 227] on link "쿠폰" at bounding box center [186, 228] width 160 height 22
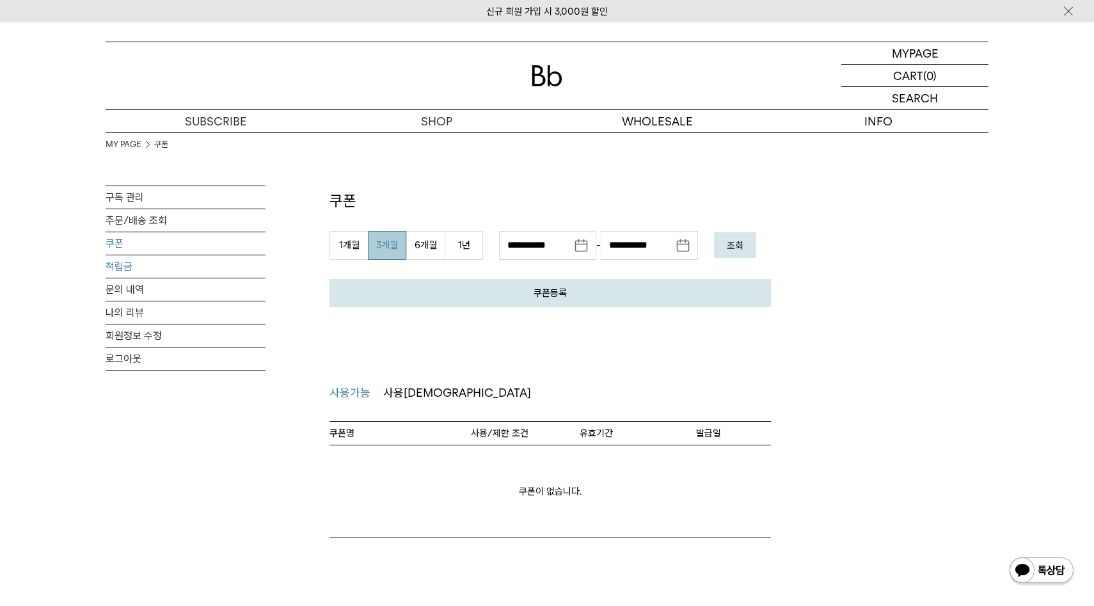
click at [123, 264] on link "적립금" at bounding box center [186, 266] width 160 height 22
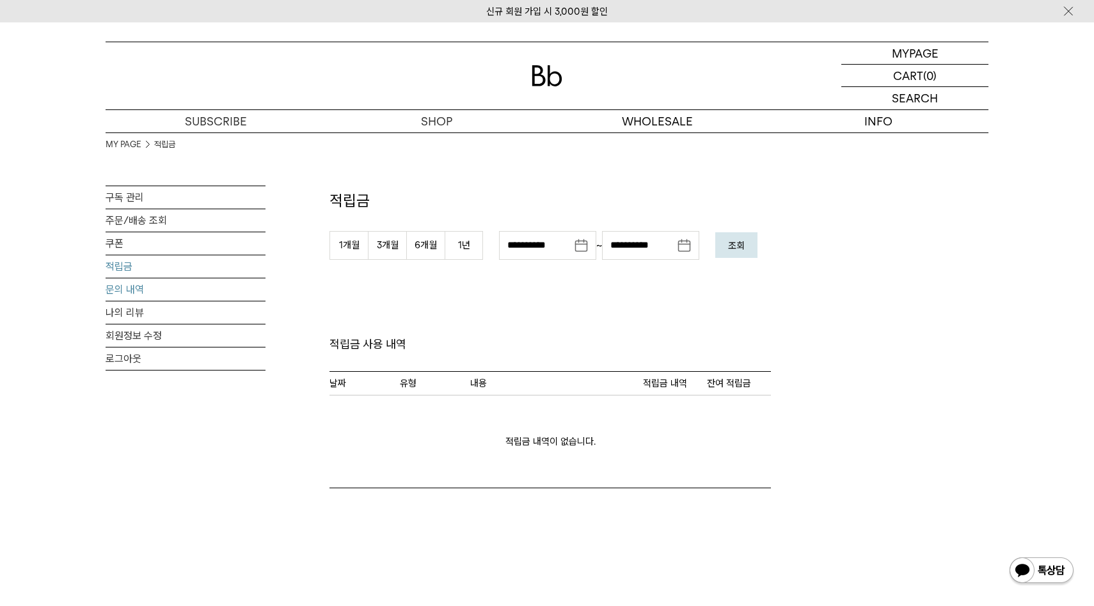
click at [134, 290] on link "문의 내역" at bounding box center [186, 289] width 160 height 22
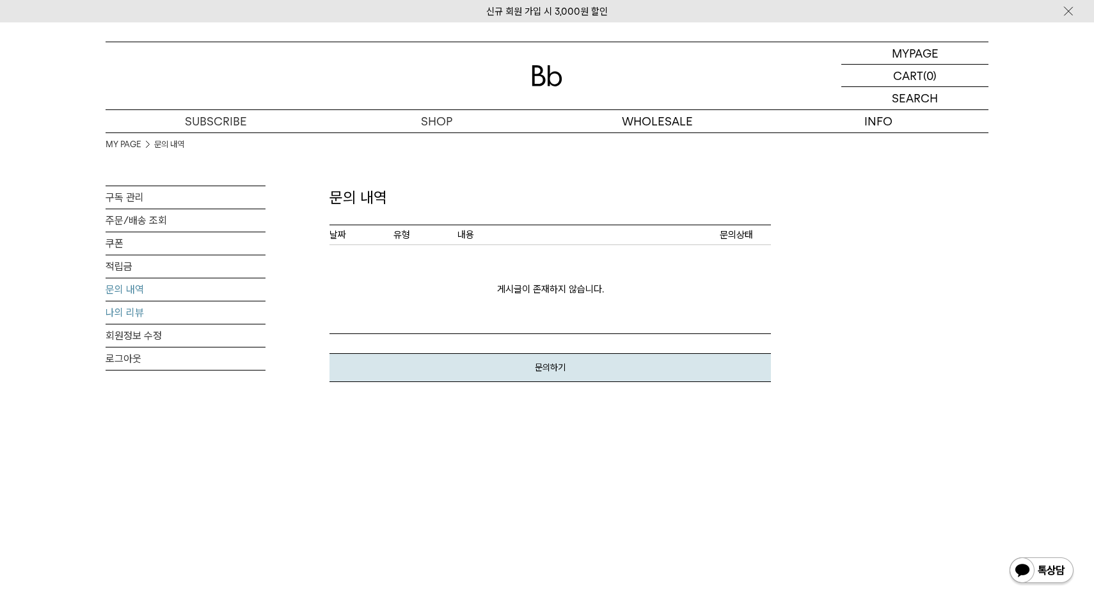
click at [116, 314] on link "나의 리뷰" at bounding box center [186, 312] width 160 height 22
